Goal: Complete application form

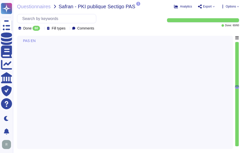
type textarea "Our company has established formalized processes for the management of equipmen…"
type textarea "Yes, we maintain explicit data classification and handling policies, and we can…"
type textarea "A policy is in place that requires Information Security's approval before imple…"
type textarea "Sectigo has implemented a comprehensive vulnerability management program that i…"
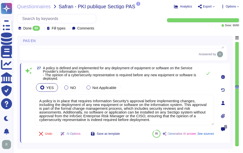
scroll to position [1, 0]
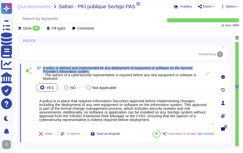
drag, startPoint x: 43, startPoint y: 68, endPoint x: 94, endPoint y: 74, distance: 51.2
click at [94, 74] on div "27 A policy is defined and implemented for any deployment of equipment or softw…" at bounding box center [125, 103] width 210 height 80
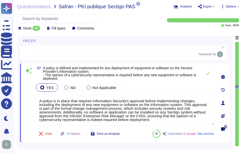
drag, startPoint x: 94, startPoint y: 74, endPoint x: 72, endPoint y: 76, distance: 21.6
click at [72, 76] on span "A policy is defined and implemented for any deployment of equipment or software…" at bounding box center [119, 73] width 153 height 15
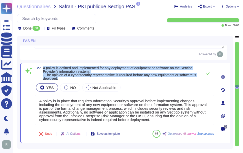
drag, startPoint x: 43, startPoint y: 70, endPoint x: 67, endPoint y: 80, distance: 26.4
click at [67, 80] on span "A policy is defined and implemented for any deployment of equipment or software…" at bounding box center [121, 73] width 157 height 14
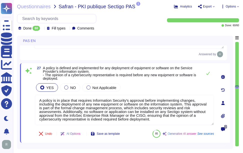
scroll to position [0, 0]
drag, startPoint x: 137, startPoint y: 124, endPoint x: 23, endPoint y: 97, distance: 117.4
click at [23, 97] on div "27 A policy is defined and implemented for any deployment of equipment or softw…" at bounding box center [125, 103] width 210 height 80
paste textarea
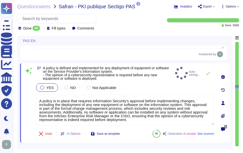
type textarea "A policy is in place that requires Information Security's approval before imple…"
click at [137, 88] on div "YES NO Not Applicable" at bounding box center [124, 87] width 179 height 11
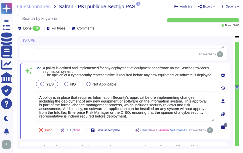
click at [142, 88] on div "YES NO Not Applicable" at bounding box center [124, 84] width 179 height 11
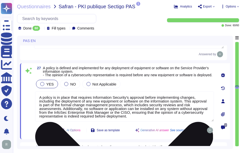
scroll to position [1, 0]
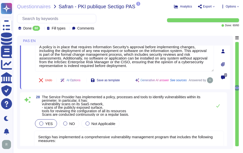
type textarea "Sectigo has established a formal change management process that includes the fo…"
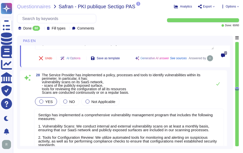
scroll to position [2522, 0]
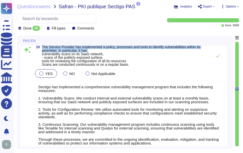
drag, startPoint x: 42, startPoint y: 51, endPoint x: 100, endPoint y: 55, distance: 58.7
click at [100, 55] on span "28 The Service Provider has implemented a policy, processes and tools to identi…" at bounding box center [122, 55] width 176 height 21
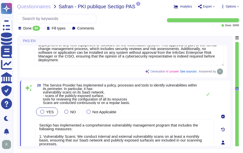
scroll to position [2472, 0]
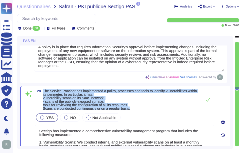
drag, startPoint x: 43, startPoint y: 93, endPoint x: 144, endPoint y: 113, distance: 103.0
click at [144, 113] on div "28 The Service Provider has implemented a policy, processes and tools to identi…" at bounding box center [119, 148] width 190 height 118
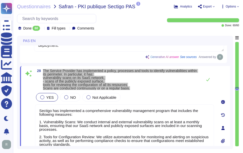
scroll to position [2522, 0]
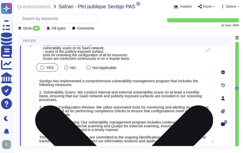
click at [135, 113] on textarea "Sectigo has implemented a comprehensive vulnerability management program that i…" at bounding box center [124, 109] width 179 height 68
paste textarea
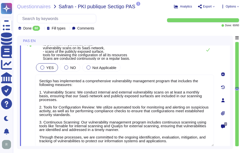
scroll to position [2523, 0]
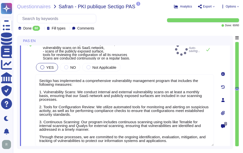
type textarea "Sectigo has implemented a comprehensive vulnerability management program that i…"
click at [146, 59] on span "The Service Provider has implemented a policy, processes and tools to identify …" at bounding box center [108, 49] width 130 height 21
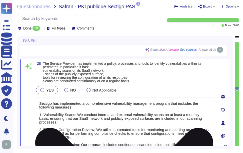
scroll to position [2498, 0]
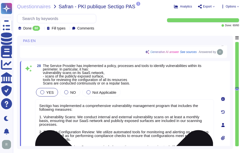
click at [189, 80] on span "The Service Provider has implemented a policy, processes and tools to identify …" at bounding box center [128, 74] width 171 height 21
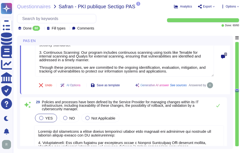
scroll to position [2623, 0]
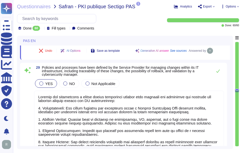
type textarea "A security audit, including penetration tests, code reviews, and configuration …"
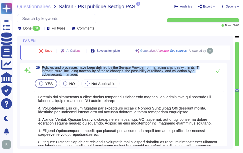
drag, startPoint x: 42, startPoint y: 68, endPoint x: 88, endPoint y: 77, distance: 47.1
click at [88, 76] on span "29 Policies and processes have been defined by the Service Provider for managin…" at bounding box center [122, 71] width 176 height 11
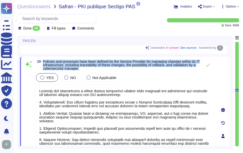
drag, startPoint x: 43, startPoint y: 62, endPoint x: 100, endPoint y: 70, distance: 57.3
click at [100, 70] on span "Policies and processes have been defined by the Service Provider for managing c…" at bounding box center [121, 65] width 157 height 11
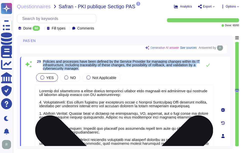
scroll to position [4, 0]
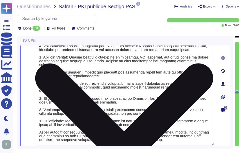
type textarea "Yes, Sectigo has established an Access Control Policy that outlines procedures …"
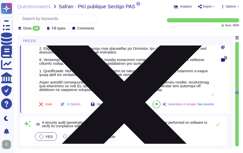
type textarea "Our certificates are issued by a trusted commercial certification authority, en…"
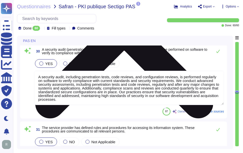
scroll to position [2798, 0]
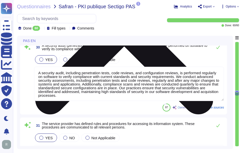
type textarea "The service supports single sign-on (SSO) via SAML2 and integrates with Okta fo…"
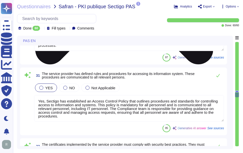
scroll to position [1, 0]
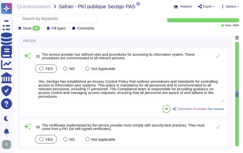
type textarea "Sectigo enforces access control across all equipment and services within its in…"
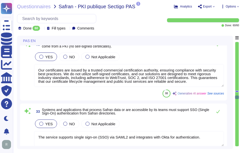
type textarea "Our authentication and password management policy is rigorously defined and enf…"
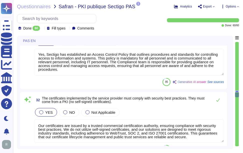
type textarea "Sectigo has established a formal change management process that includes the fo…"
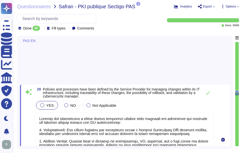
scroll to position [2588, 0]
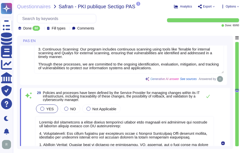
type textarea "A policy is in place that requires Information Security's approval before imple…"
type textarea "Sectigo has implemented a comprehensive vulnerability management program that i…"
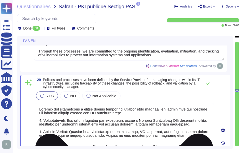
scroll to position [2613, 0]
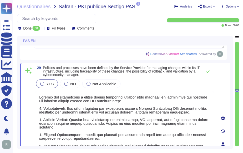
click at [44, 71] on span "Policies and processes have been defined by the Service Provider for managing c…" at bounding box center [121, 71] width 157 height 11
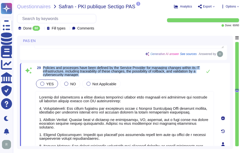
drag, startPoint x: 44, startPoint y: 68, endPoint x: 94, endPoint y: 77, distance: 50.5
click at [94, 77] on span "Policies and processes have been defined by the Service Provider for managing c…" at bounding box center [121, 71] width 157 height 11
click at [84, 72] on span "Policies and processes have been defined by the Service Provider for managing c…" at bounding box center [121, 71] width 157 height 11
drag, startPoint x: 43, startPoint y: 68, endPoint x: 106, endPoint y: 80, distance: 64.3
click at [106, 80] on div "29 Policies and processes have been defined by the Service Provider for managin…" at bounding box center [119, 144] width 190 height 156
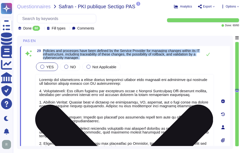
scroll to position [2638, 0]
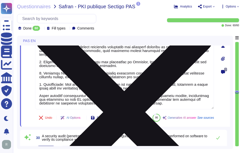
type textarea "Yes, Sectigo has established an Access Control Policy that outlines procedures …"
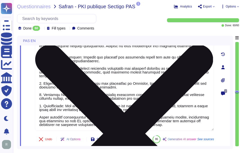
scroll to position [0, 0]
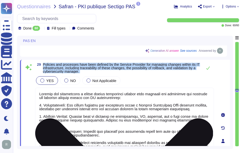
type textarea "A policy is in place that requires Information Security's approval before imple…"
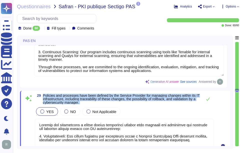
scroll to position [2585, 0]
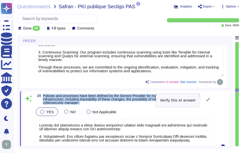
click at [208, 99] on icon at bounding box center [208, 99] width 4 height 4
click at [208, 100] on icon at bounding box center [208, 99] width 4 height 4
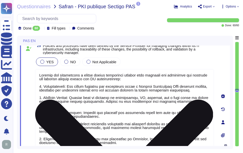
scroll to position [1, 0]
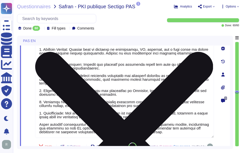
type textarea "Yes, Sectigo has established an Access Control Policy that outlines procedures …"
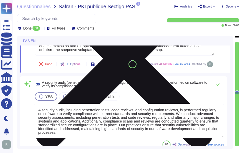
type textarea "Our certificates are issued by a trusted commercial certification authority, en…"
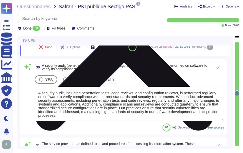
scroll to position [2785, 0]
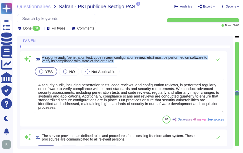
drag, startPoint x: 42, startPoint y: 69, endPoint x: 153, endPoint y: 73, distance: 110.9
click at [153, 63] on span "A security audit (penetration test, code review, configuration review, etc.) mu…" at bounding box center [126, 59] width 168 height 7
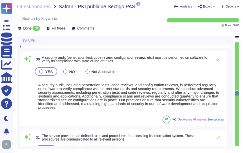
scroll to position [0, 0]
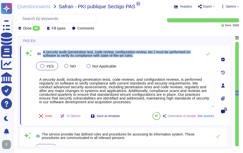
drag, startPoint x: 43, startPoint y: 53, endPoint x: 146, endPoint y: 59, distance: 103.0
click at [146, 58] on span "30 A security audit (penetration test, code review, configuration review, etc.)…" at bounding box center [117, 53] width 165 height 9
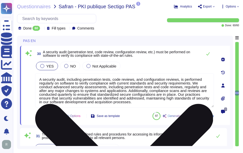
click at [112, 98] on textarea "A security audit, including penetration tests, code reviews, and configuration …" at bounding box center [124, 90] width 179 height 34
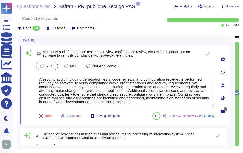
click at [162, 59] on div "30 A security audit (penetration test, code review, configuration review, etc.)…" at bounding box center [124, 54] width 179 height 10
click at [207, 56] on icon at bounding box center [208, 54] width 4 height 4
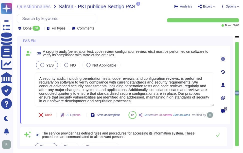
click at [153, 65] on div "YES NO Not Applicable" at bounding box center [124, 65] width 179 height 11
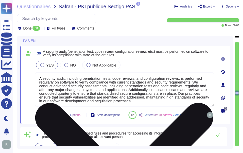
scroll to position [1, 0]
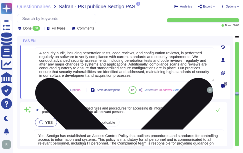
type textarea "The service supports single sign-on (SSO) via SAML2 and integrates with Okta fo…"
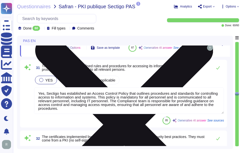
scroll to position [2860, 0]
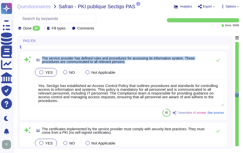
drag, startPoint x: 42, startPoint y: 71, endPoint x: 136, endPoint y: 75, distance: 94.1
click at [136, 65] on span "31 The service provider has defined rules and procedures for accessing its info…" at bounding box center [122, 60] width 176 height 9
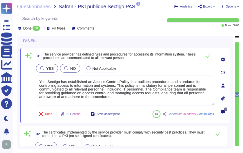
type textarea "Sectigo enforces access control across all equipment and services within its in…"
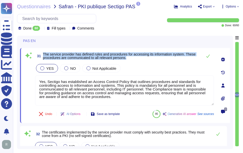
drag, startPoint x: 43, startPoint y: 55, endPoint x: 141, endPoint y: 60, distance: 97.9
click at [141, 60] on span "The service provider has defined rules and procedures for accessing its informa…" at bounding box center [121, 56] width 157 height 7
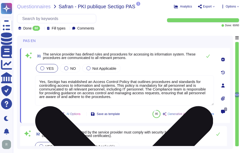
click at [140, 102] on textarea "Yes, Sectigo has established an Access Control Policy that outlines procedures …" at bounding box center [124, 91] width 179 height 30
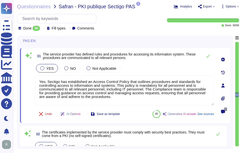
click at [150, 67] on div "YES NO Not Applicable" at bounding box center [124, 68] width 179 height 11
click at [207, 56] on icon at bounding box center [208, 56] width 4 height 4
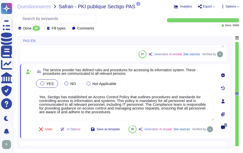
scroll to position [2835, 0]
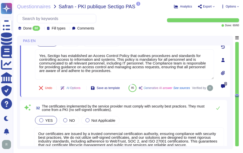
type textarea "Sectigo enforces access control across all equipment and services within its in…"
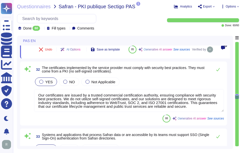
scroll to position [2935, 0]
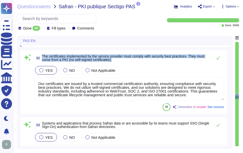
drag, startPoint x: 45, startPoint y: 68, endPoint x: 135, endPoint y: 74, distance: 89.5
click at [135, 63] on span "32 The certificates implemented by the service provider must comply with securi…" at bounding box center [122, 58] width 176 height 9
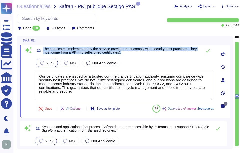
drag, startPoint x: 44, startPoint y: 49, endPoint x: 139, endPoint y: 54, distance: 95.4
click at [139, 54] on span "The certificates implemented by the service provider must comply with security …" at bounding box center [121, 50] width 157 height 7
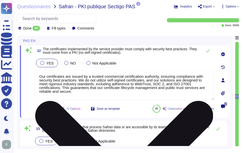
click at [98, 88] on textarea "Our certificates are issued by a trusted commercial certification authority, en…" at bounding box center [124, 85] width 179 height 30
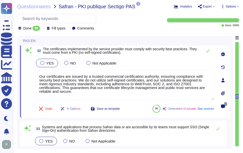
click at [139, 65] on div "YES NO Not Applicable" at bounding box center [124, 63] width 179 height 11
click at [209, 53] on icon at bounding box center [208, 51] width 4 height 4
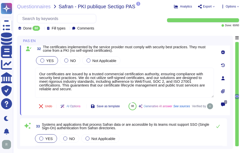
type textarea "Sectigo enforces access control across all equipment and services within its in…"
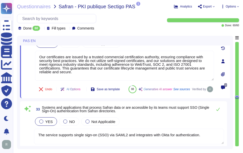
type textarea "Our authentication and password management policy is rigorously defined and enf…"
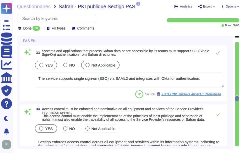
scroll to position [3010, 0]
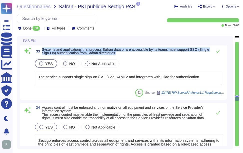
drag, startPoint x: 42, startPoint y: 60, endPoint x: 121, endPoint y: 65, distance: 78.4
click at [121, 55] on span "Systems and applications that process Safran data or are accessible by its team…" at bounding box center [126, 51] width 168 height 7
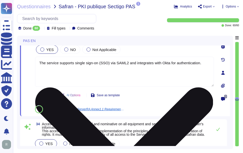
type textarea "Our authentication and password management policy is rigorously defined and enf…"
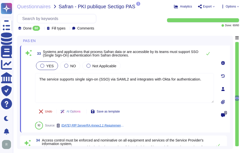
scroll to position [2985, 0]
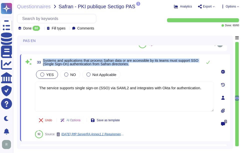
drag, startPoint x: 43, startPoint y: 59, endPoint x: 146, endPoint y: 64, distance: 103.1
click at [146, 64] on span "Systems and applications that process Safran data or are accessible by its team…" at bounding box center [121, 62] width 157 height 7
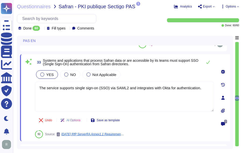
drag, startPoint x: 146, startPoint y: 64, endPoint x: 146, endPoint y: 71, distance: 6.8
click at [146, 71] on div "YES NO Not Applicable" at bounding box center [124, 74] width 179 height 11
click at [156, 64] on span "Systems and applications that process Safran data or are accessible by its team…" at bounding box center [121, 62] width 157 height 7
click at [189, 69] on div "YES NO Not Applicable" at bounding box center [124, 74] width 179 height 11
click at [206, 62] on icon at bounding box center [208, 62] width 4 height 4
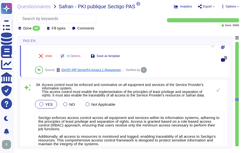
scroll to position [3060, 0]
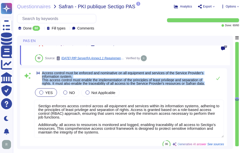
drag, startPoint x: 42, startPoint y: 73, endPoint x: 208, endPoint y: 83, distance: 166.4
click at [208, 83] on span "Access control must be enforced and nominative on all equipment and services of…" at bounding box center [126, 78] width 168 height 14
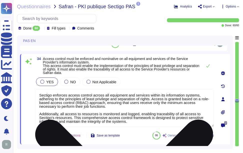
scroll to position [3035, 0]
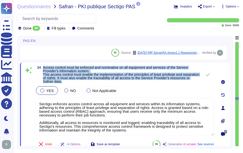
drag, startPoint x: 44, startPoint y: 67, endPoint x: 88, endPoint y: 82, distance: 46.1
click at [88, 82] on span "Access control must be enforced and nominative on all equipment and services of…" at bounding box center [121, 75] width 157 height 18
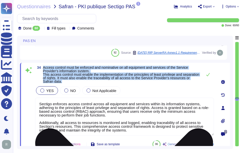
scroll to position [1, 0]
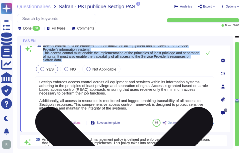
type textarea "1. When a new employee arrives who requires access to the information system: A…"
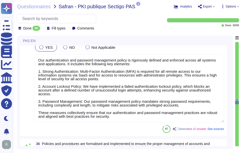
type textarea "All user accounts shall be subject to periodic review to ensure access rights a…"
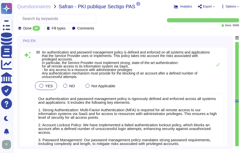
type textarea "Our certificates are issued by a trusted commercial certification authority, en…"
type textarea "The service supports single sign-on (SSO) via SAML2 and integrates with Okta fo…"
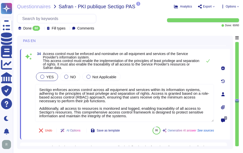
scroll to position [3037, 0]
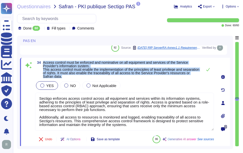
drag, startPoint x: 57, startPoint y: 64, endPoint x: 83, endPoint y: 77, distance: 28.7
click at [83, 77] on span "34 Access control must be enforced and nominative on all equipment and services…" at bounding box center [117, 70] width 165 height 18
click at [130, 62] on span "Access control must be enforced and nominative on all equipment and services of…" at bounding box center [121, 70] width 157 height 18
